Goal: Task Accomplishment & Management: Manage account settings

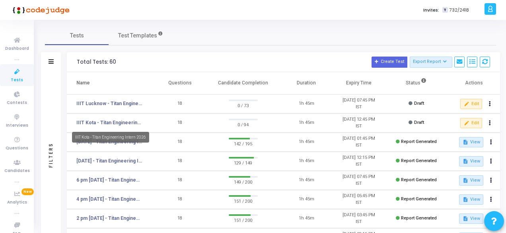
click at [109, 121] on link "IIIT Kota - Titan Engineering Intern 2026" at bounding box center [109, 122] width 66 height 7
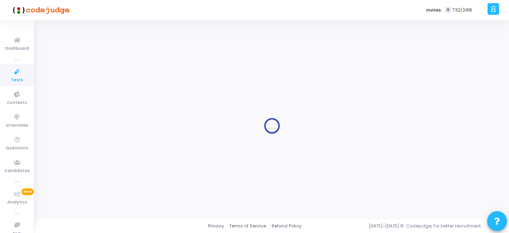
type input "IIIT Kota - Titan Engineering Intern 2026"
type input "[DATE] 11:00 AM"
checkbox input "false"
radio input "true"
type input "[DATE] 12:45 PM"
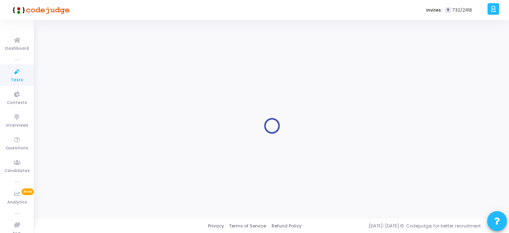
type input "1"
type input "30"
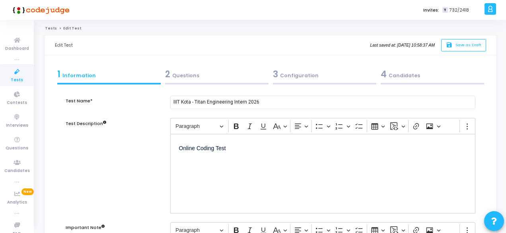
click at [187, 78] on div "2 Questions" at bounding box center [216, 74] width 103 height 13
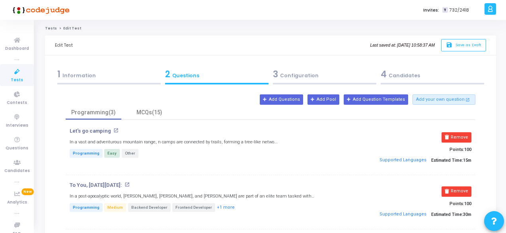
click at [296, 77] on div "3 Configuration" at bounding box center [324, 74] width 103 height 13
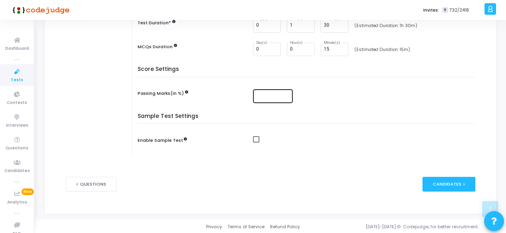
scroll to position [218, 0]
click at [446, 180] on div "Candidates >" at bounding box center [449, 183] width 53 height 15
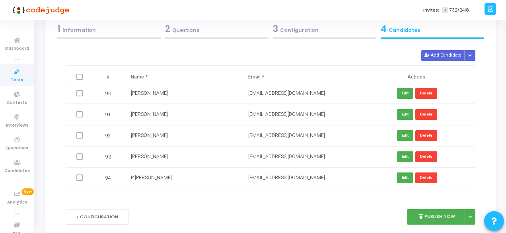
scroll to position [79, 0]
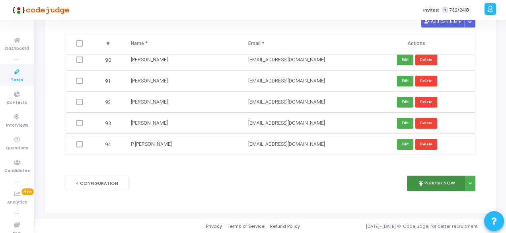
click at [425, 180] on button "publish Publish Now" at bounding box center [436, 183] width 58 height 16
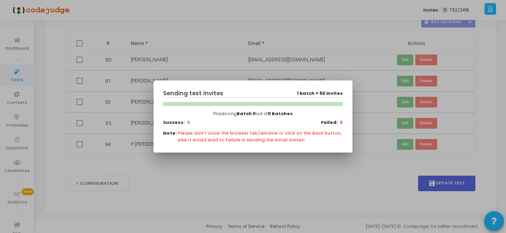
scroll to position [0, 0]
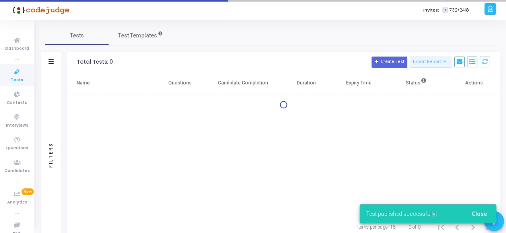
scroll to position [25, 0]
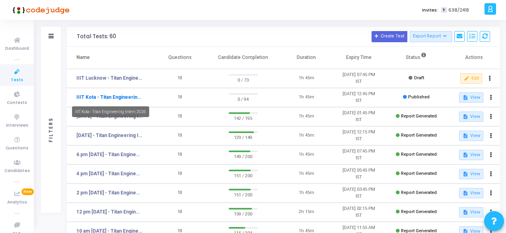
click at [99, 96] on link "IIIT Kota - Titan Engineering Intern 2026" at bounding box center [109, 97] width 66 height 7
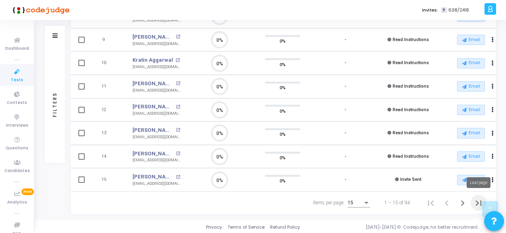
click at [476, 200] on icon "Last page" at bounding box center [479, 203] width 6 height 6
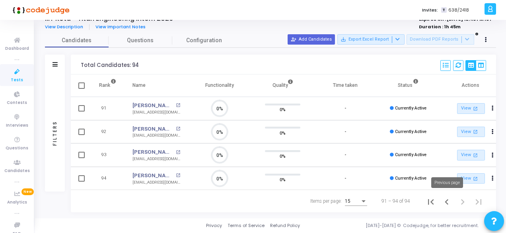
click at [448, 199] on icon "Previous page" at bounding box center [447, 202] width 4 height 6
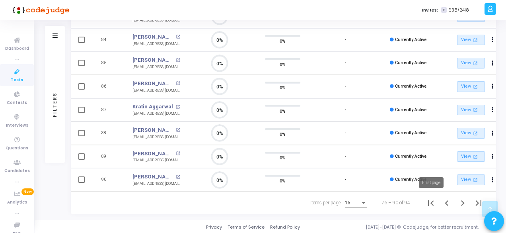
click at [432, 202] on icon "First page" at bounding box center [430, 202] width 11 height 11
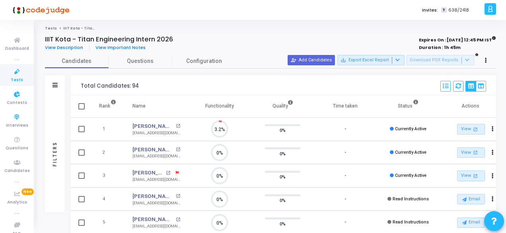
click at [15, 74] on icon at bounding box center [17, 72] width 17 height 10
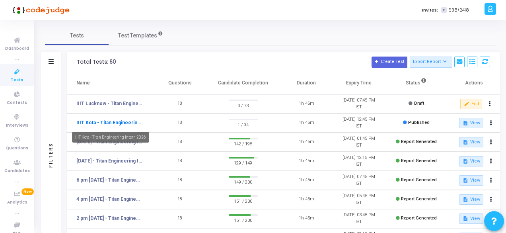
click at [118, 121] on link "IIIT Kota - Titan Engineering Intern 2026" at bounding box center [109, 122] width 66 height 7
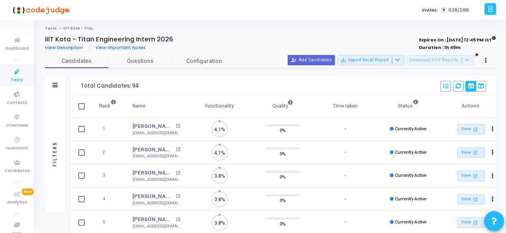
scroll to position [17, 20]
click at [54, 152] on div "Filters" at bounding box center [54, 154] width 7 height 88
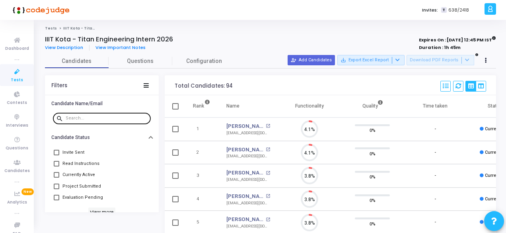
click at [104, 116] on input "text" at bounding box center [107, 118] width 82 height 5
click at [146, 84] on icon at bounding box center [146, 85] width 5 height 4
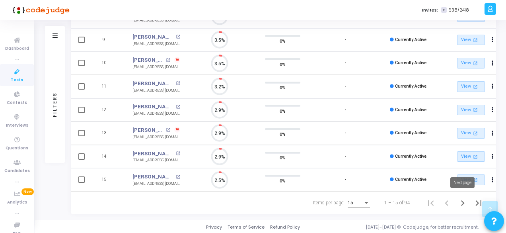
click at [463, 205] on icon "Next page" at bounding box center [462, 202] width 11 height 11
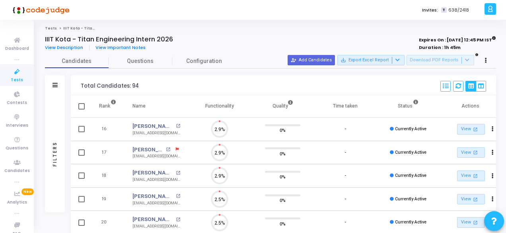
scroll to position [17, 20]
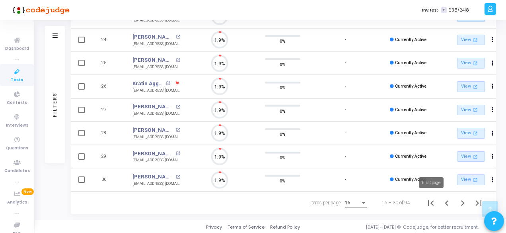
click at [429, 203] on icon "First page" at bounding box center [430, 202] width 11 height 11
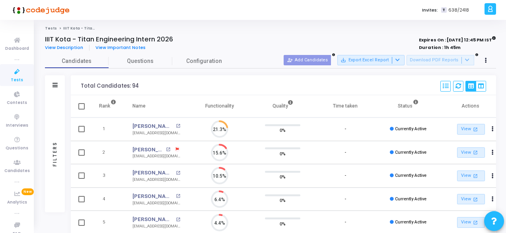
click at [51, 148] on div "Filters" at bounding box center [55, 153] width 20 height 117
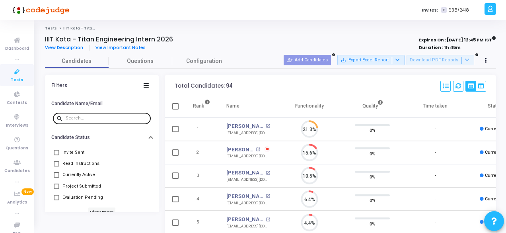
click at [99, 116] on input "text" at bounding box center [107, 118] width 82 height 5
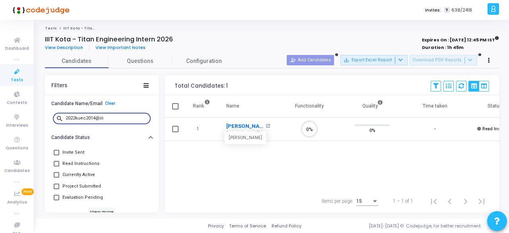
type input "2022kuec2014@iii"
click at [244, 125] on link "[PERSON_NAME]" at bounding box center [244, 126] width 37 height 8
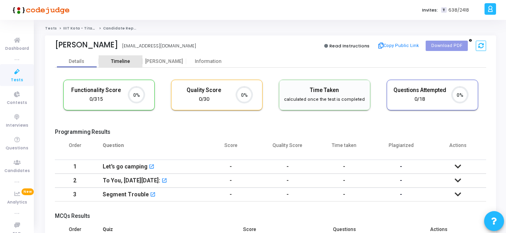
click at [128, 61] on div "Timeline" at bounding box center [120, 61] width 19 height 6
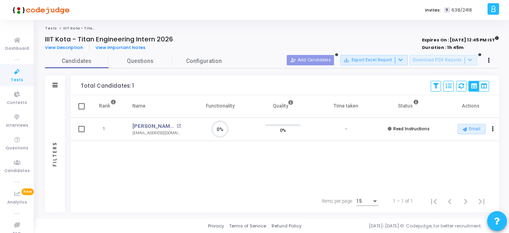
click at [57, 154] on div "Filters" at bounding box center [54, 154] width 7 height 88
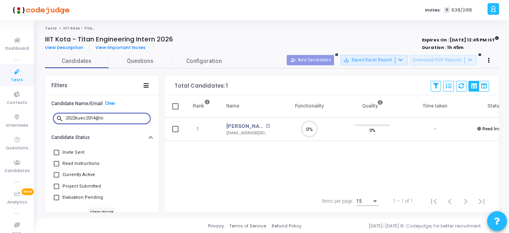
click at [111, 118] on input "2022kuec2014@iii" at bounding box center [107, 118] width 82 height 5
type input "2"
type input "2022kuec2051"
click at [243, 126] on link "[PERSON_NAME]" at bounding box center [244, 126] width 37 height 8
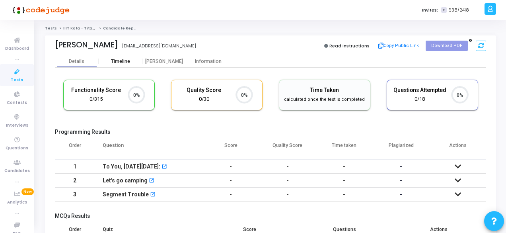
click at [130, 60] on div "Timeline" at bounding box center [121, 61] width 44 height 6
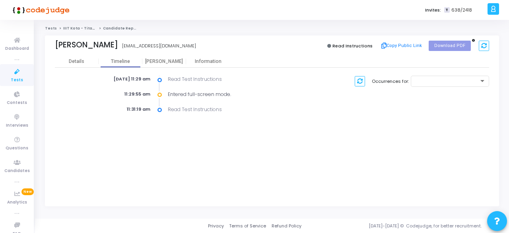
click at [16, 76] on icon at bounding box center [17, 72] width 17 height 10
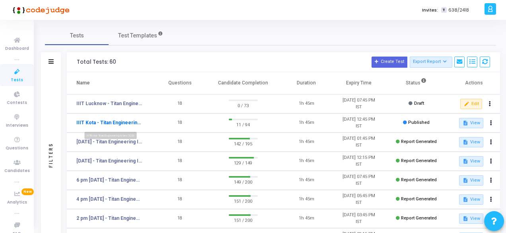
click at [116, 124] on link "IIIT Kota - Titan Engineering Intern 2026" at bounding box center [109, 122] width 66 height 7
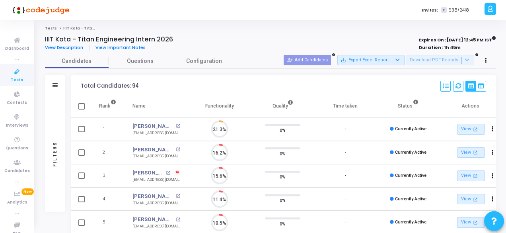
scroll to position [17, 20]
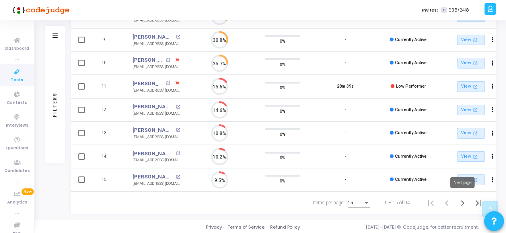
click at [462, 200] on icon "Next page" at bounding box center [463, 203] width 4 height 6
click at [462, 203] on icon "Next page" at bounding box center [463, 203] width 4 height 6
click at [475, 204] on icon "Last page" at bounding box center [478, 202] width 11 height 11
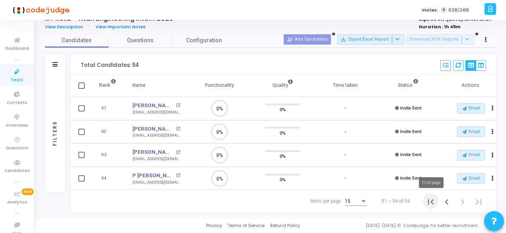
click at [432, 205] on icon "First page" at bounding box center [430, 201] width 11 height 11
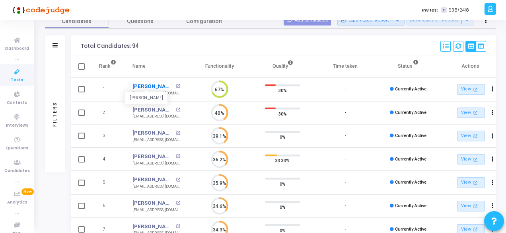
click at [143, 86] on link "[PERSON_NAME]" at bounding box center [153, 86] width 41 height 8
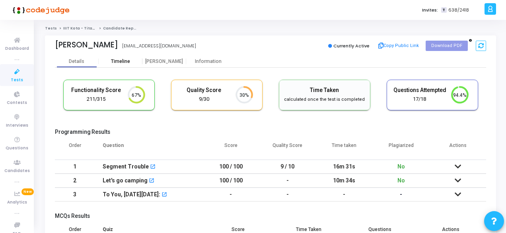
click at [125, 57] on div "Timeline" at bounding box center [121, 61] width 44 height 12
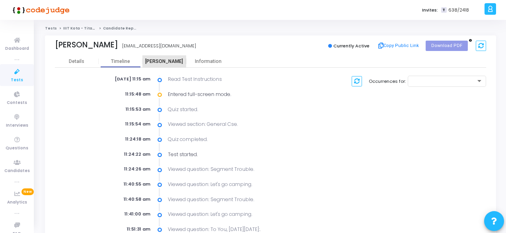
click at [169, 60] on div "Proctor" at bounding box center [164, 61] width 44 height 6
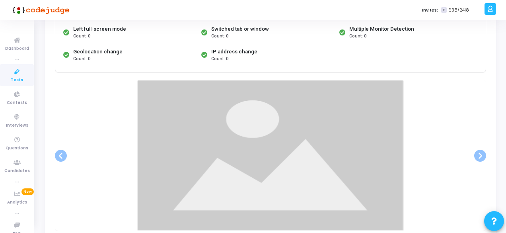
scroll to position [119, 0]
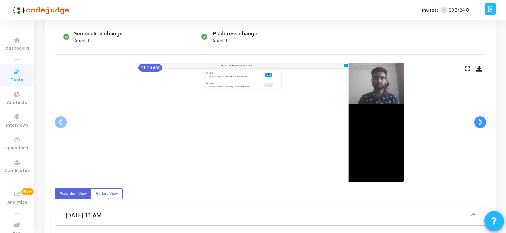
click at [481, 118] on span at bounding box center [480, 122] width 12 height 12
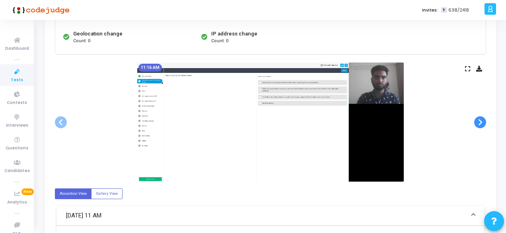
click at [481, 118] on span at bounding box center [480, 122] width 12 height 12
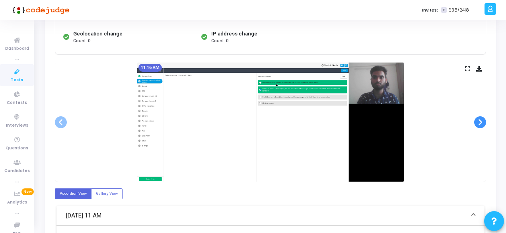
click at [481, 118] on span at bounding box center [480, 122] width 12 height 12
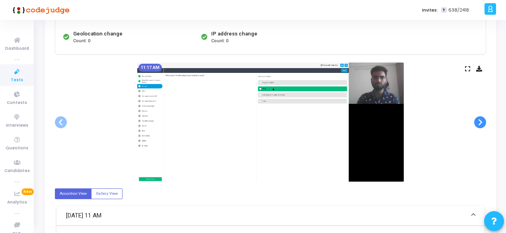
click at [481, 118] on span at bounding box center [480, 122] width 12 height 12
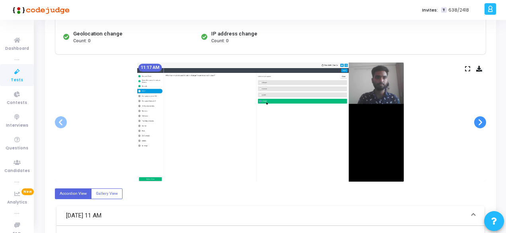
click at [481, 118] on span at bounding box center [480, 122] width 12 height 12
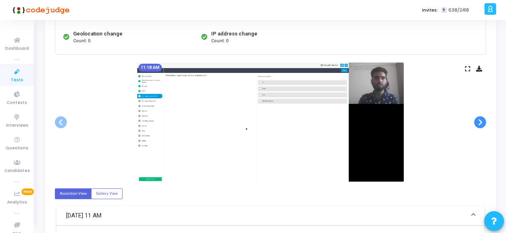
click at [481, 118] on span at bounding box center [480, 122] width 12 height 12
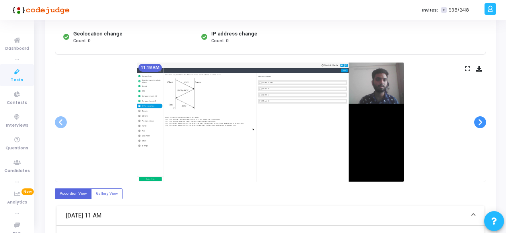
click at [481, 118] on span at bounding box center [480, 122] width 12 height 12
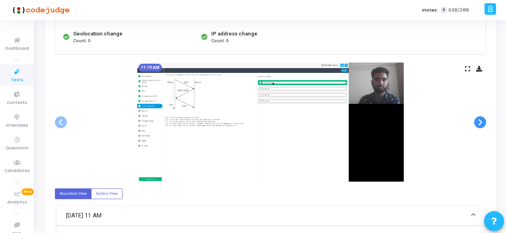
click at [481, 118] on span at bounding box center [480, 122] width 12 height 12
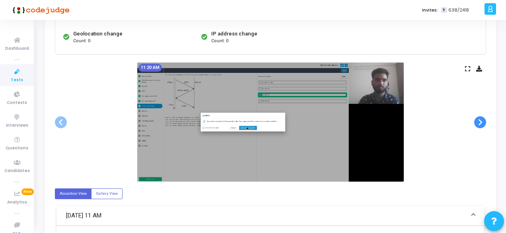
click at [481, 118] on span at bounding box center [480, 122] width 12 height 12
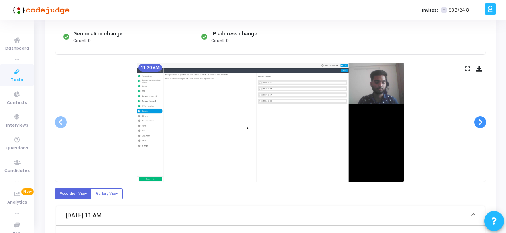
click at [481, 118] on span at bounding box center [480, 122] width 12 height 12
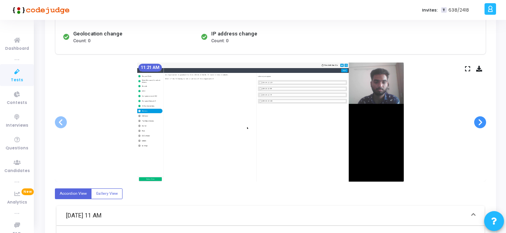
click at [481, 118] on span at bounding box center [480, 122] width 12 height 12
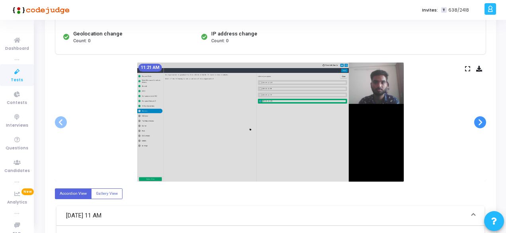
click at [481, 118] on span at bounding box center [480, 122] width 12 height 12
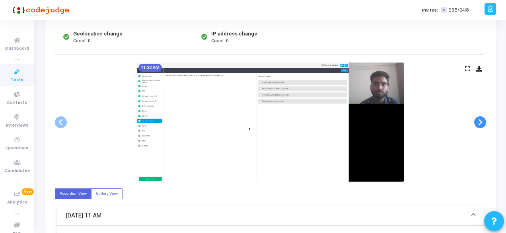
click at [481, 118] on span at bounding box center [480, 122] width 12 height 12
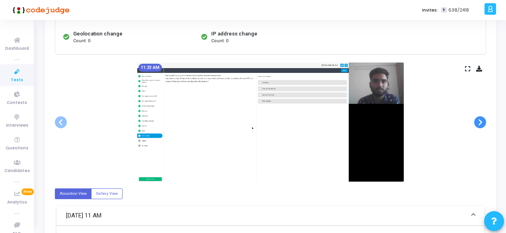
click at [481, 118] on span at bounding box center [480, 122] width 12 height 12
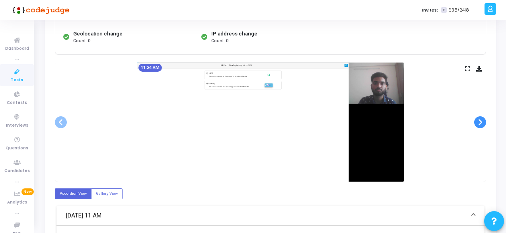
click at [481, 118] on span at bounding box center [480, 122] width 12 height 12
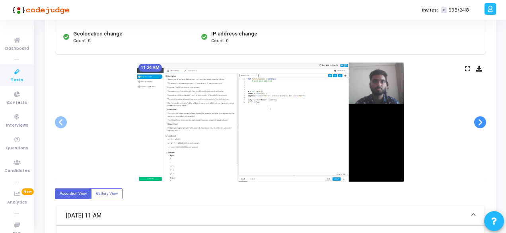
click at [481, 118] on span at bounding box center [480, 122] width 12 height 12
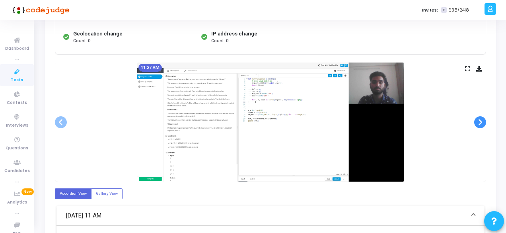
click at [481, 118] on span at bounding box center [480, 122] width 12 height 12
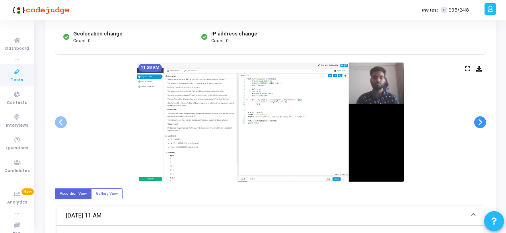
click at [481, 118] on span at bounding box center [480, 122] width 12 height 12
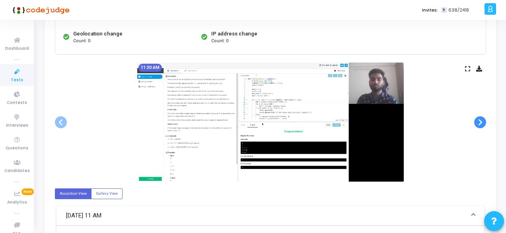
click at [481, 118] on span at bounding box center [480, 122] width 12 height 12
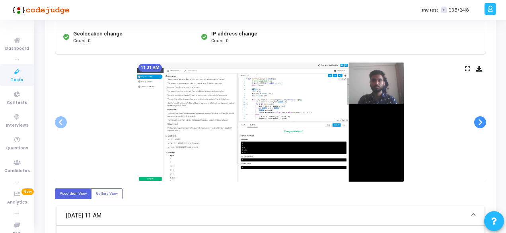
click at [481, 118] on span at bounding box center [480, 122] width 12 height 12
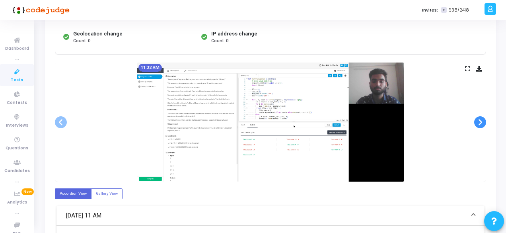
click at [481, 118] on span at bounding box center [480, 122] width 12 height 12
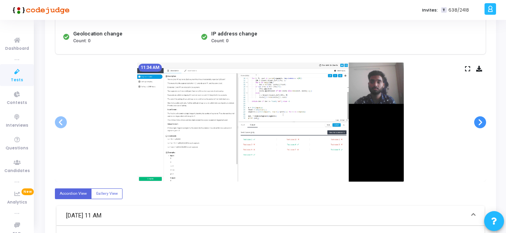
click at [481, 118] on span at bounding box center [480, 122] width 12 height 12
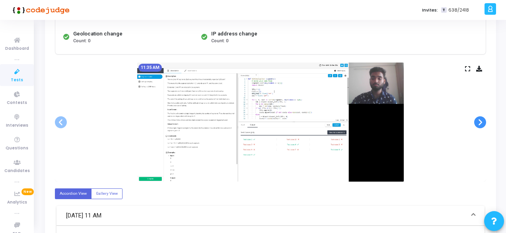
click at [481, 118] on span at bounding box center [480, 122] width 12 height 12
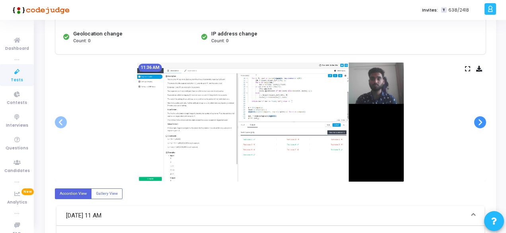
click at [481, 118] on span at bounding box center [480, 122] width 12 height 12
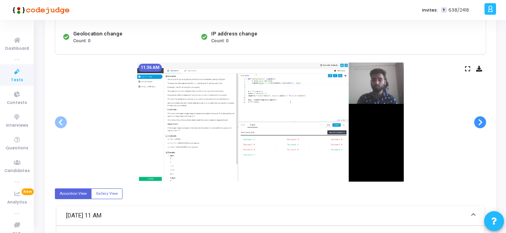
click at [481, 118] on span at bounding box center [480, 122] width 12 height 12
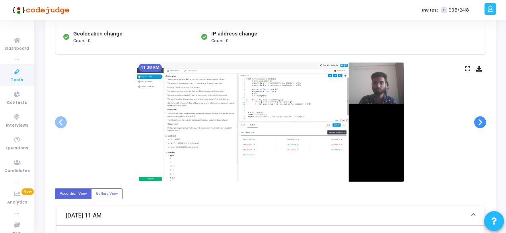
click at [481, 118] on span at bounding box center [480, 122] width 12 height 12
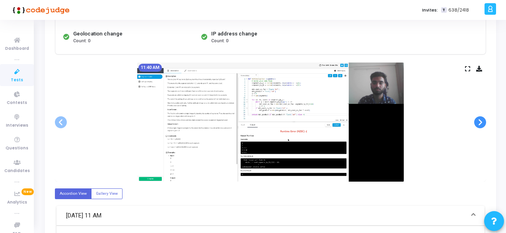
click at [481, 118] on span at bounding box center [480, 122] width 12 height 12
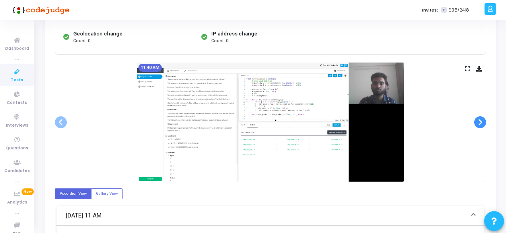
click at [481, 118] on span at bounding box center [480, 122] width 12 height 12
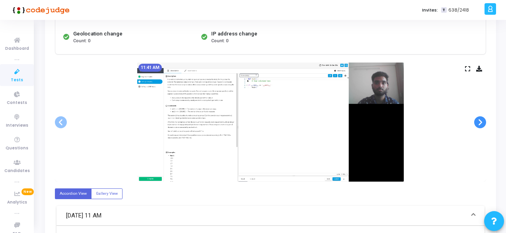
click at [481, 118] on span at bounding box center [480, 122] width 12 height 12
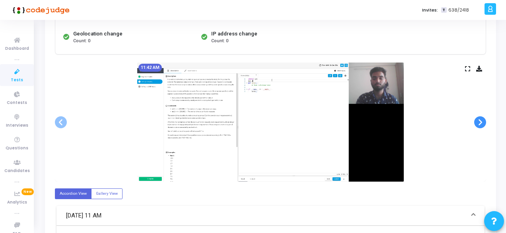
click at [481, 118] on span at bounding box center [480, 122] width 12 height 12
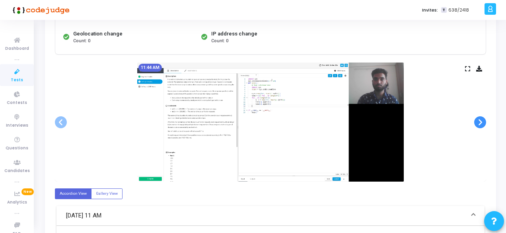
click at [481, 118] on span at bounding box center [480, 122] width 12 height 12
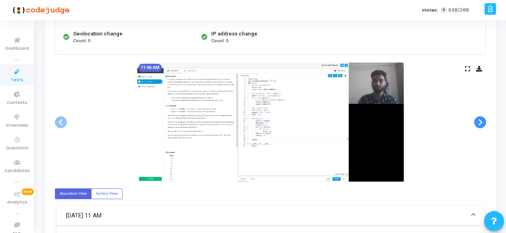
click at [481, 118] on span at bounding box center [480, 122] width 12 height 12
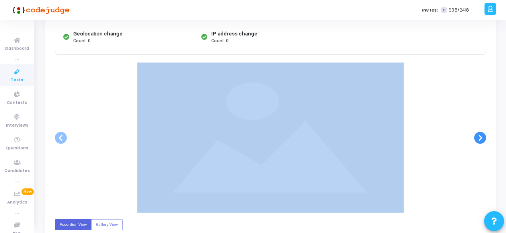
click at [481, 118] on div at bounding box center [270, 137] width 431 height 150
click at [57, 140] on span at bounding box center [61, 138] width 12 height 12
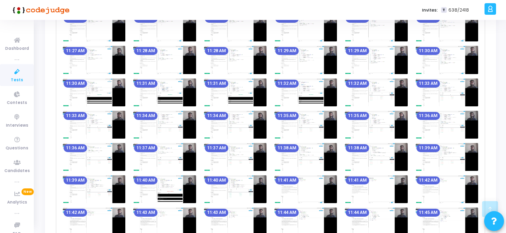
scroll to position [597, 0]
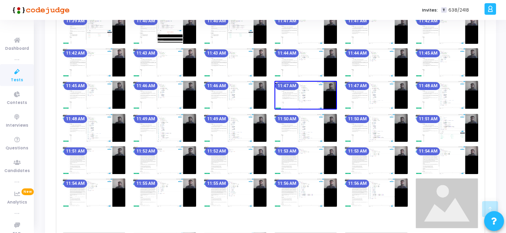
click at [167, 158] on img at bounding box center [164, 160] width 62 height 28
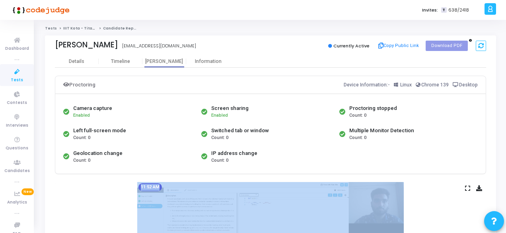
scroll to position [119, 0]
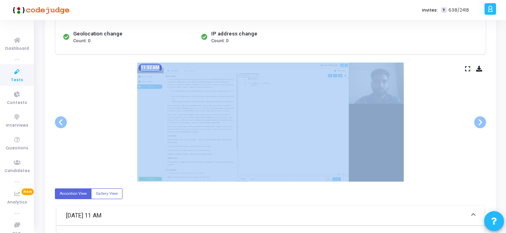
click at [79, 128] on div "11:52 AM" at bounding box center [270, 121] width 431 height 119
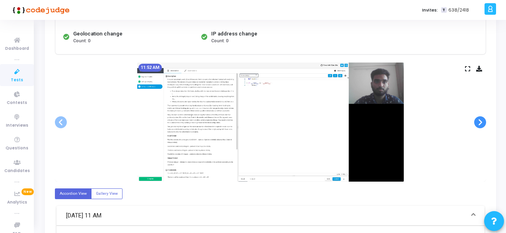
click at [479, 122] on span at bounding box center [480, 122] width 12 height 12
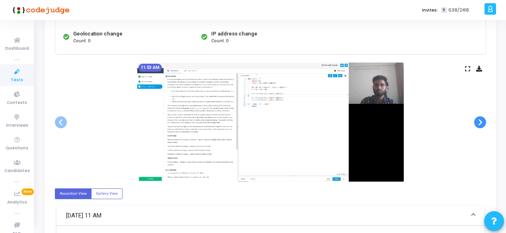
click at [479, 122] on span at bounding box center [480, 122] width 12 height 12
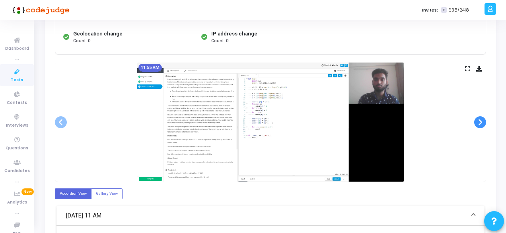
click at [479, 122] on span at bounding box center [480, 122] width 12 height 12
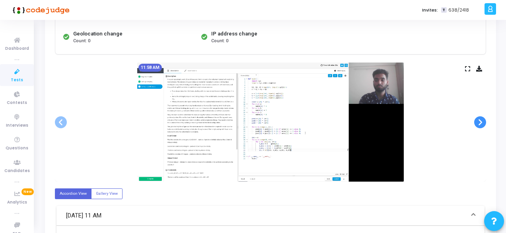
click at [479, 122] on span at bounding box center [480, 122] width 12 height 12
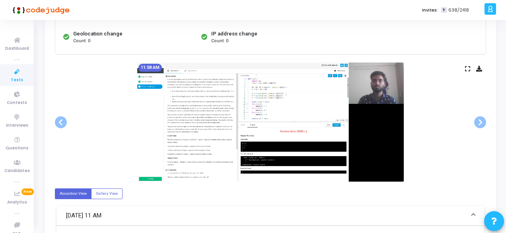
scroll to position [0, 0]
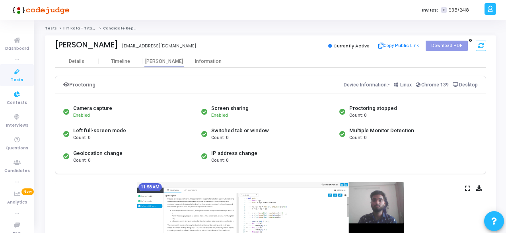
click at [13, 73] on icon at bounding box center [17, 72] width 17 height 10
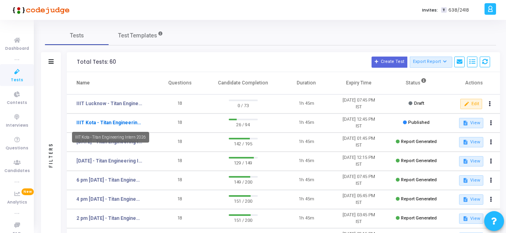
click at [114, 122] on link "IIIT Kota - Titan Engineering Intern 2026" at bounding box center [109, 122] width 66 height 7
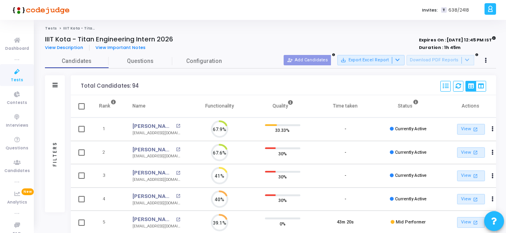
scroll to position [17, 20]
